Goal: Obtain resource: Obtain resource

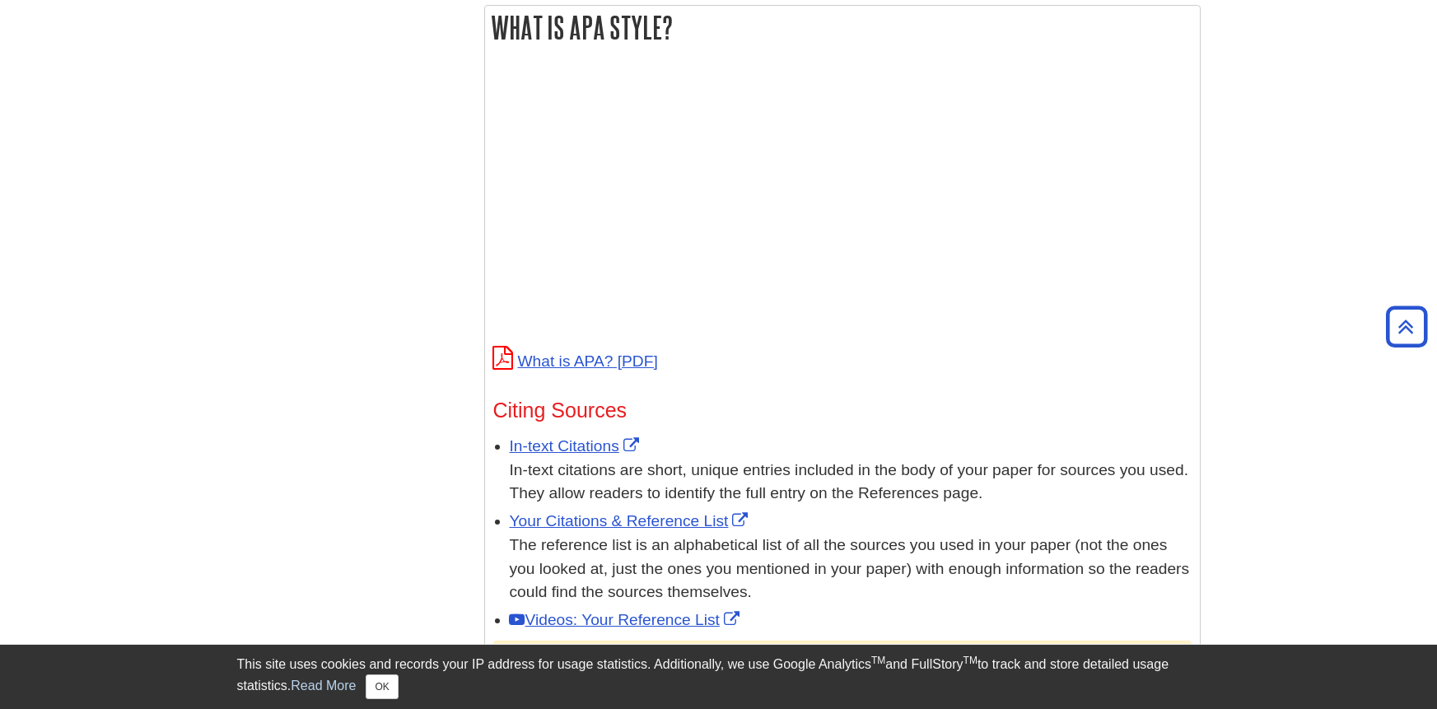
scroll to position [611, 0]
click at [609, 355] on link "What is APA?" at bounding box center [575, 361] width 165 height 17
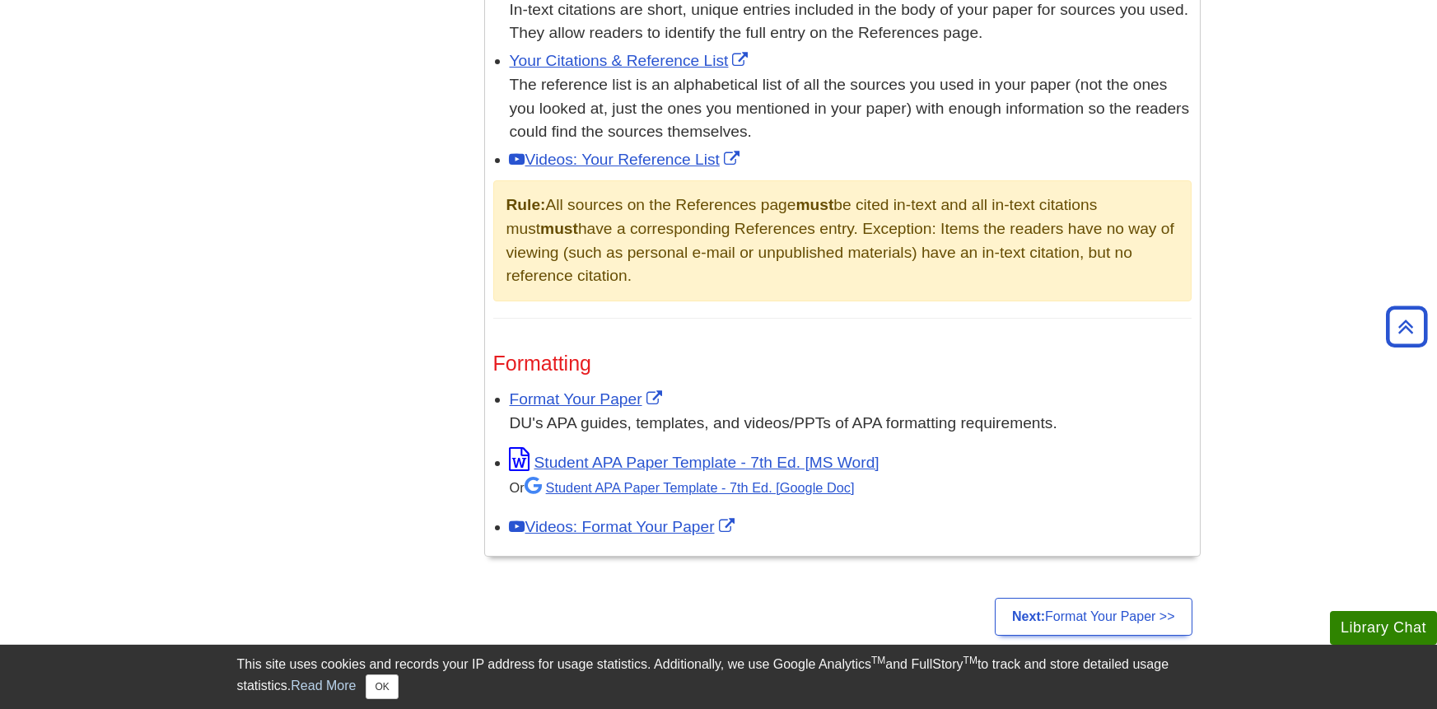
scroll to position [1067, 0]
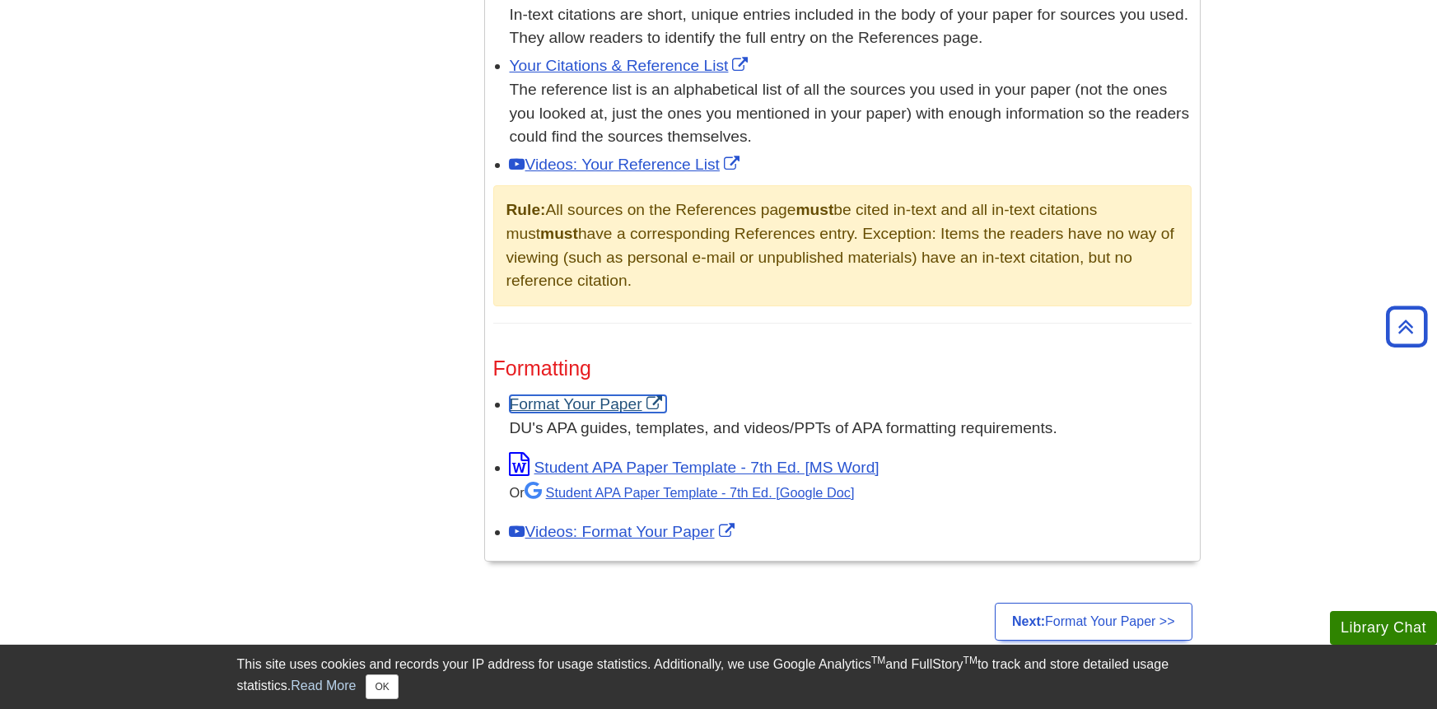
click at [614, 404] on link "Format Your Paper" at bounding box center [588, 403] width 156 height 17
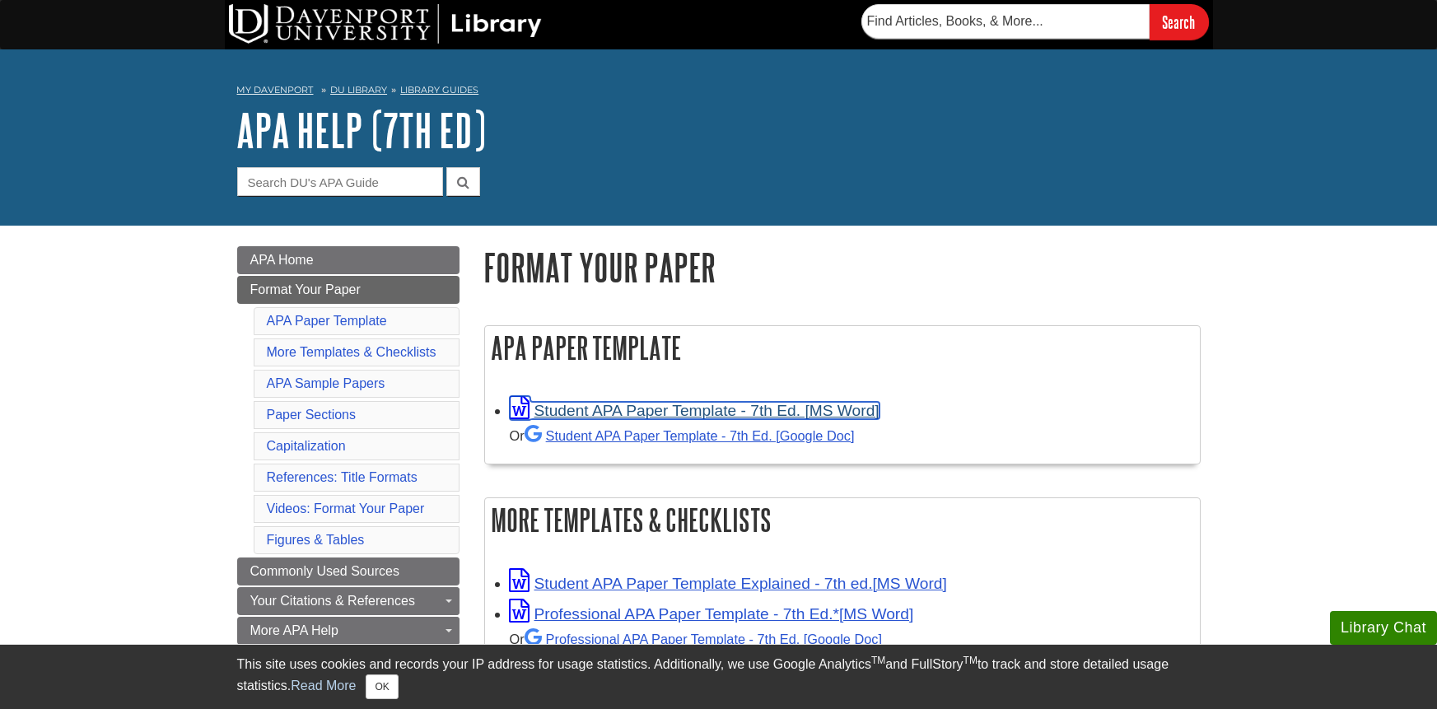
click at [695, 409] on link "Student APA Paper Template - 7th Ed. [MS Word]" at bounding box center [695, 410] width 370 height 17
